Goal: Task Accomplishment & Management: Manage account settings

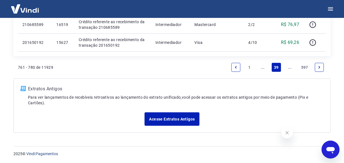
click at [291, 69] on link "..." at bounding box center [289, 67] width 9 height 9
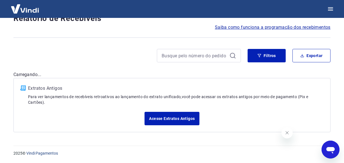
scroll to position [48, 0]
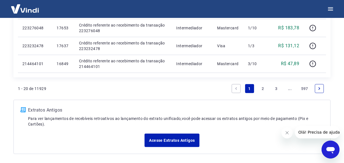
scroll to position [485, 0]
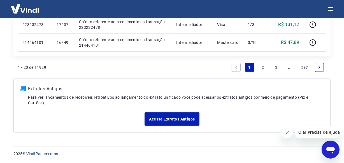
click at [289, 67] on link "..." at bounding box center [289, 67] width 9 height 9
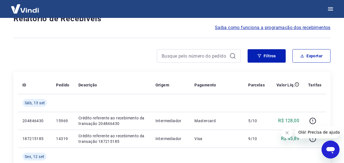
scroll to position [503, 0]
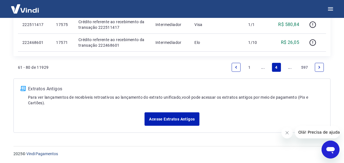
click at [289, 67] on link "..." at bounding box center [289, 67] width 9 height 9
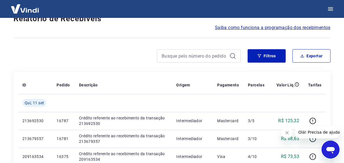
scroll to position [485, 0]
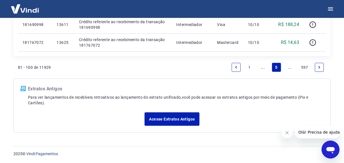
click at [290, 67] on link "..." at bounding box center [289, 67] width 9 height 9
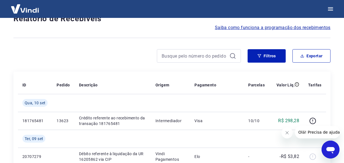
scroll to position [503, 0]
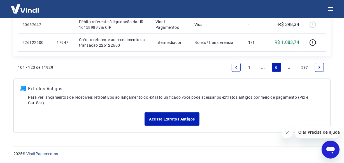
click at [291, 67] on link "..." at bounding box center [289, 67] width 9 height 9
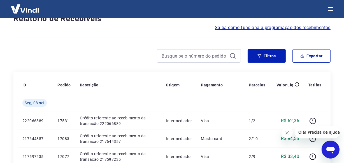
scroll to position [485, 0]
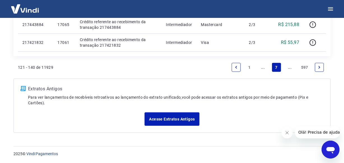
click at [291, 67] on link "..." at bounding box center [289, 67] width 9 height 9
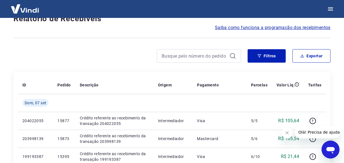
scroll to position [503, 0]
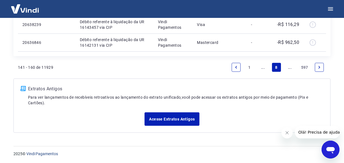
click at [284, 66] on li "..." at bounding box center [289, 67] width 13 height 13
click at [289, 68] on link "..." at bounding box center [289, 67] width 9 height 9
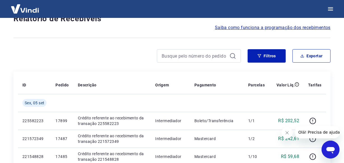
scroll to position [485, 0]
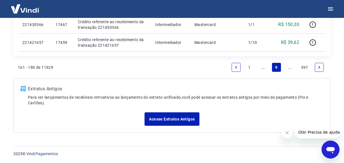
click at [289, 66] on link "..." at bounding box center [289, 67] width 9 height 9
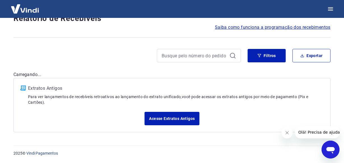
scroll to position [48, 0]
click at [289, 66] on div "Filtros Exportar" at bounding box center [171, 58] width 317 height 18
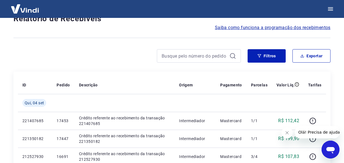
scroll to position [485, 0]
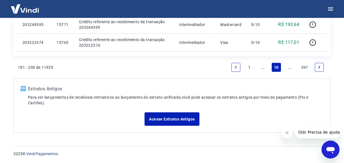
click at [289, 66] on link "..." at bounding box center [289, 67] width 9 height 9
